Goal: Task Accomplishment & Management: Complete application form

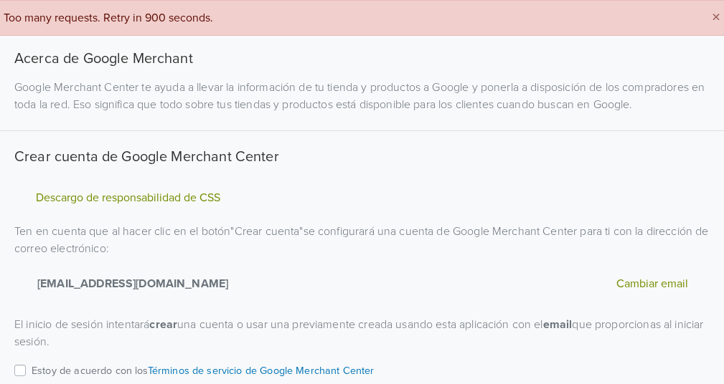
scroll to position [138, 0]
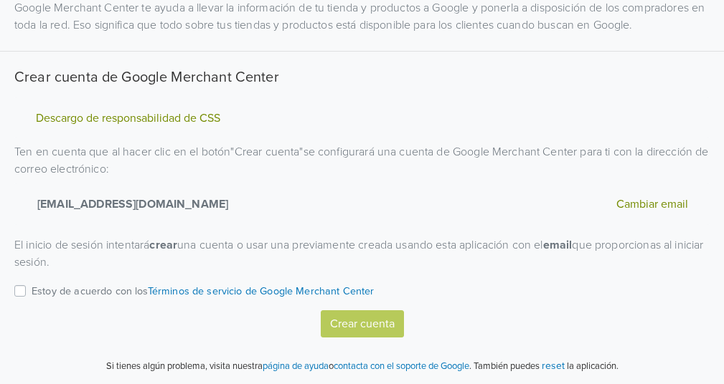
click at [32, 291] on label "Estoy de acuerdo con los Términos de servicio de Google Merchant Center" at bounding box center [203, 297] width 343 height 28
click at [0, 0] on input "Estoy de acuerdo con los Términos de servicio de Google Merchant Center" at bounding box center [0, 0] width 0 height 0
click at [354, 327] on button "Crear cuenta" at bounding box center [362, 324] width 83 height 27
click at [32, 286] on label "Estoy de acuerdo con los Términos de servicio de Google Merchant Center" at bounding box center [203, 297] width 343 height 28
click at [0, 0] on input "Estoy de acuerdo con los Términos de servicio de Google Merchant Center" at bounding box center [0, 0] width 0 height 0
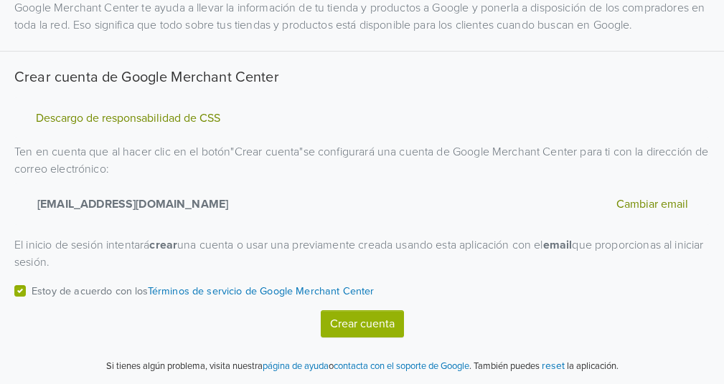
click at [382, 316] on button "Crear cuenta" at bounding box center [362, 324] width 83 height 27
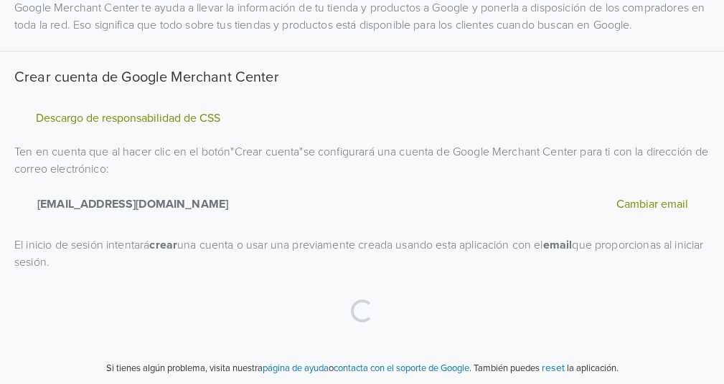
click at [382, 316] on div "Loading..." at bounding box center [361, 311] width 695 height 57
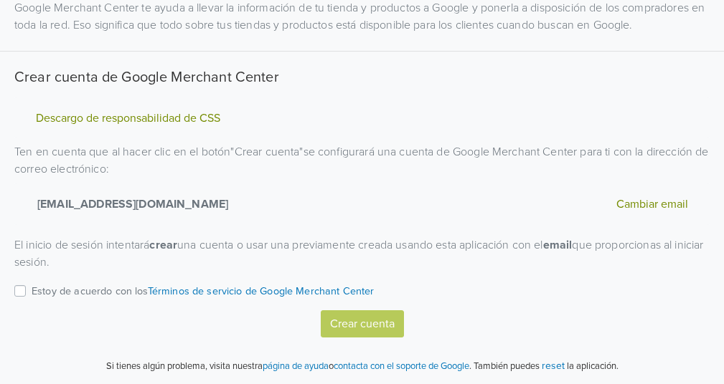
click at [32, 286] on label "Estoy de acuerdo con los Términos de servicio de Google Merchant Center" at bounding box center [203, 297] width 343 height 28
click at [0, 0] on input "Estoy de acuerdo con los Términos de servicio de Google Merchant Center" at bounding box center [0, 0] width 0 height 0
click at [384, 321] on button "Crear cuenta" at bounding box center [362, 324] width 83 height 27
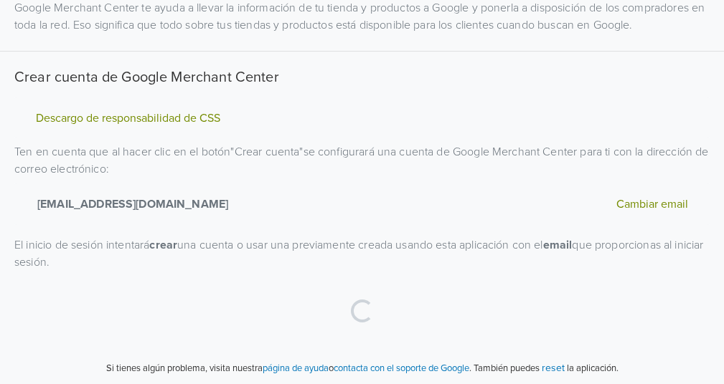
scroll to position [141, 0]
